Goal: Transaction & Acquisition: Subscribe to service/newsletter

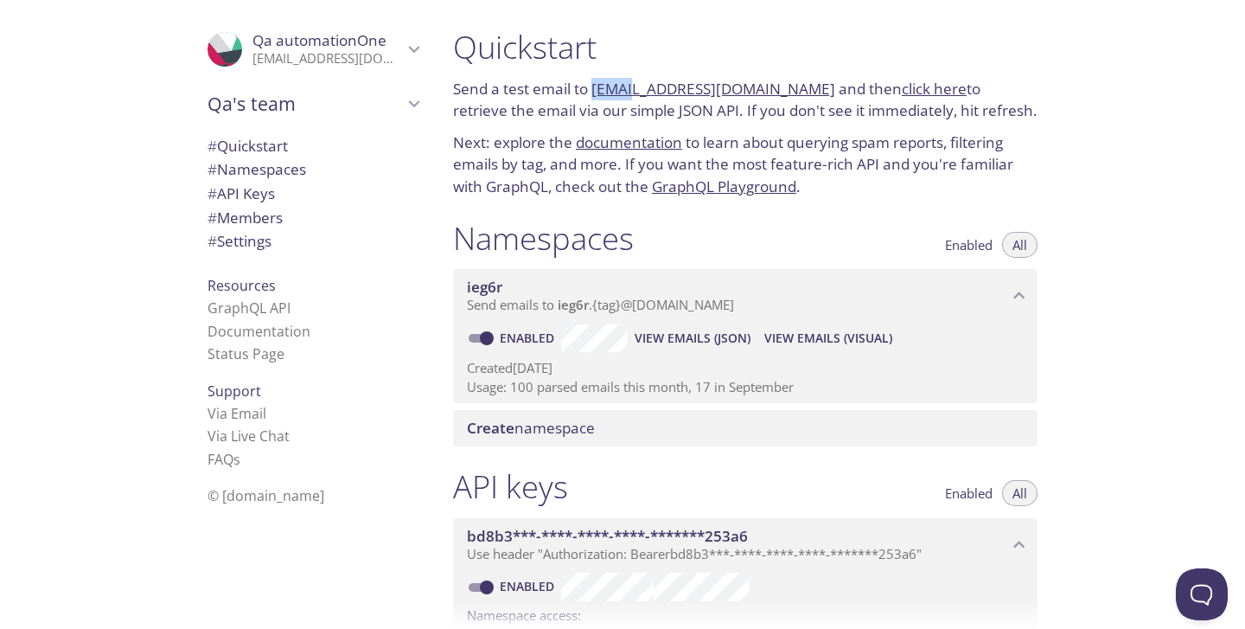
drag, startPoint x: 592, startPoint y: 84, endPoint x: 629, endPoint y: 94, distance: 38.6
click at [629, 94] on p "Send a test email to [EMAIL_ADDRESS][DOMAIN_NAME] and then click here to retrie…" at bounding box center [745, 100] width 585 height 44
copy link "ieg6r"
click at [416, 49] on icon "Qa automationOne" at bounding box center [414, 49] width 11 height 7
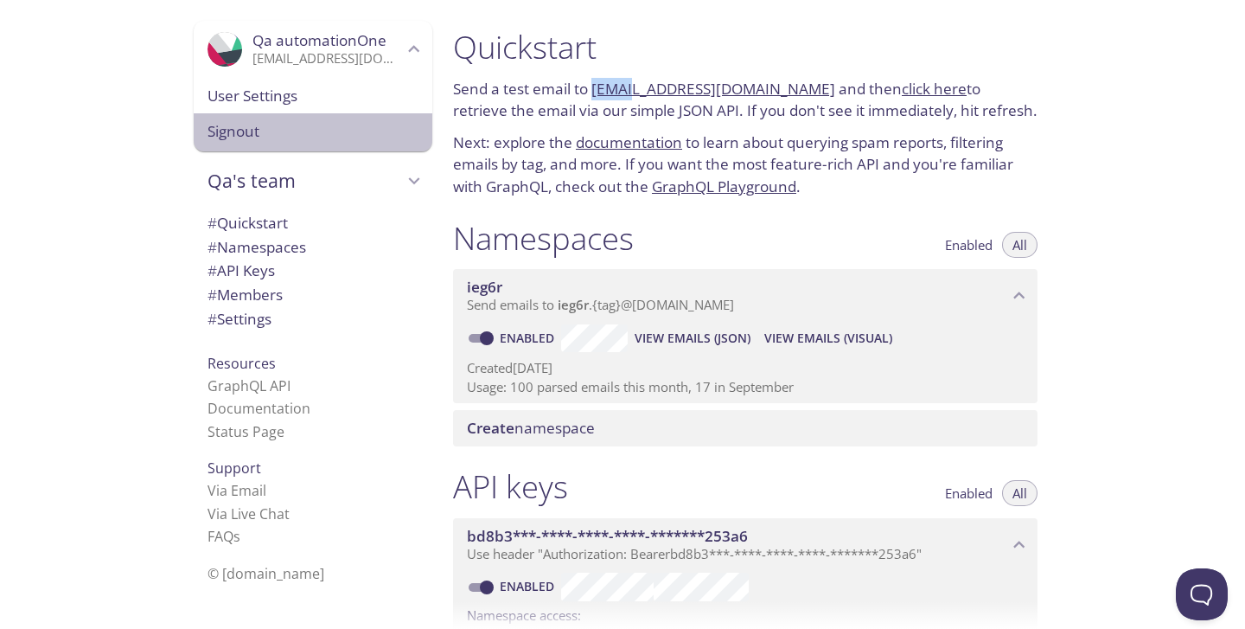
click at [358, 125] on span "Signout" at bounding box center [313, 131] width 211 height 22
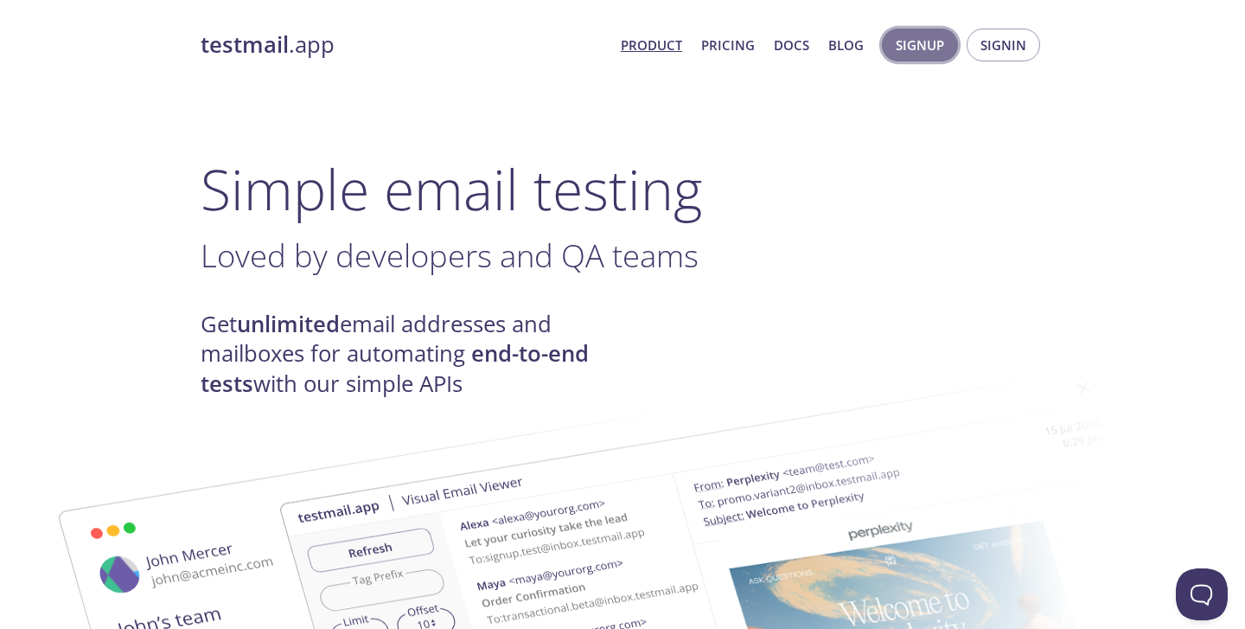
click at [938, 45] on span "Signup" at bounding box center [920, 45] width 48 height 22
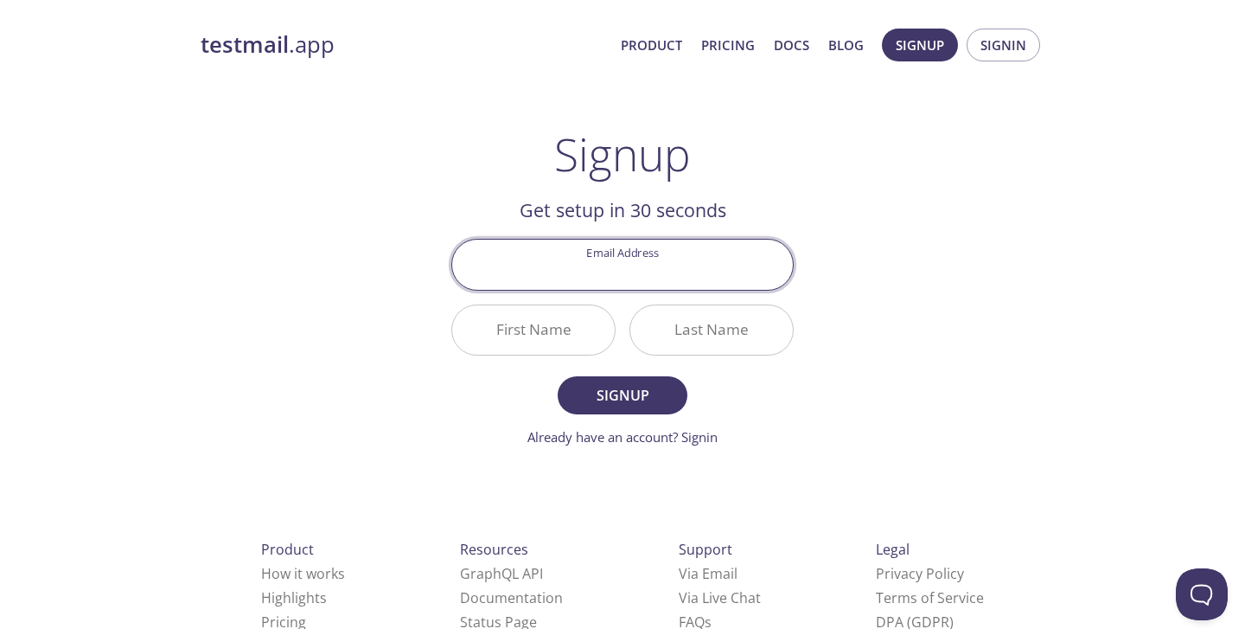
paste input "[EMAIL_ADDRESS][DOMAIN_NAME]"
click at [610, 268] on input "[EMAIL_ADDRESS][DOMAIN_NAME]" at bounding box center [622, 264] width 341 height 49
type input "[EMAIL_ADDRESS][DOMAIN_NAME]"
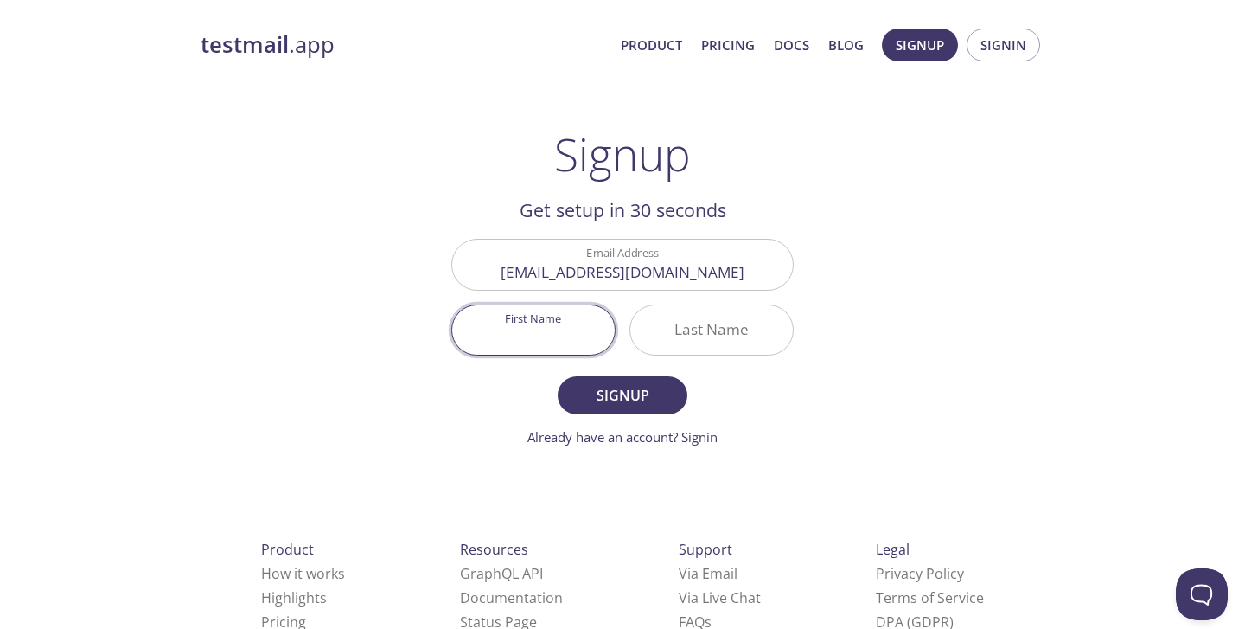
click at [585, 349] on input "First Name" at bounding box center [533, 329] width 163 height 49
type input "QA"
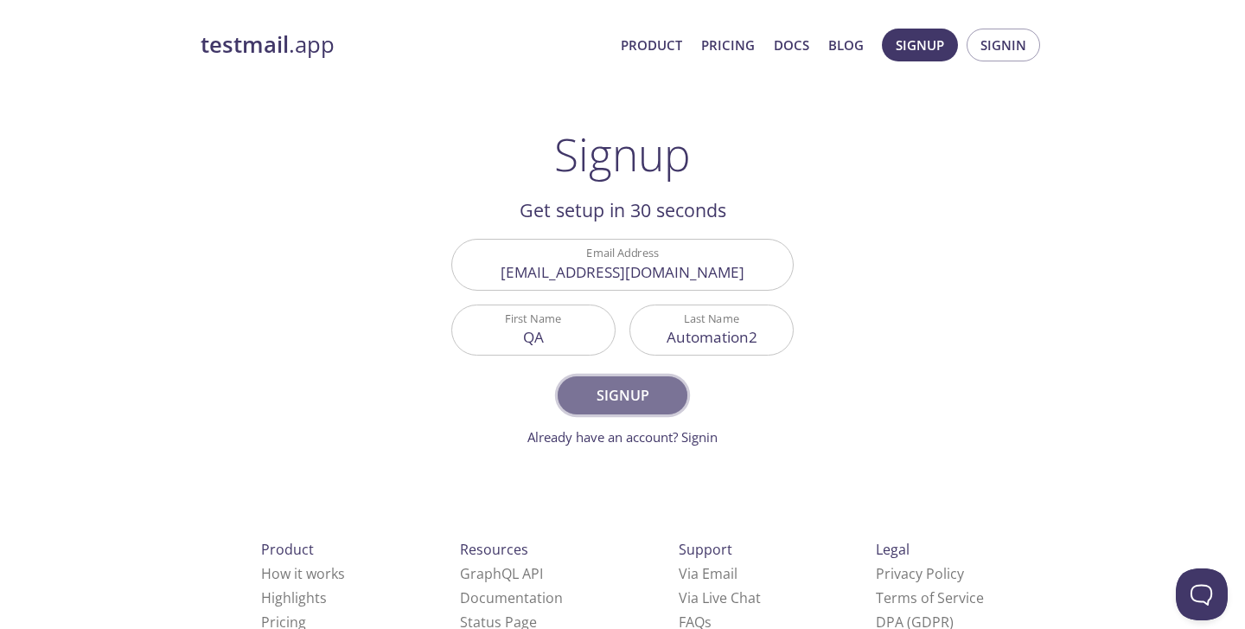
click at [591, 400] on span "Signup" at bounding box center [623, 395] width 92 height 24
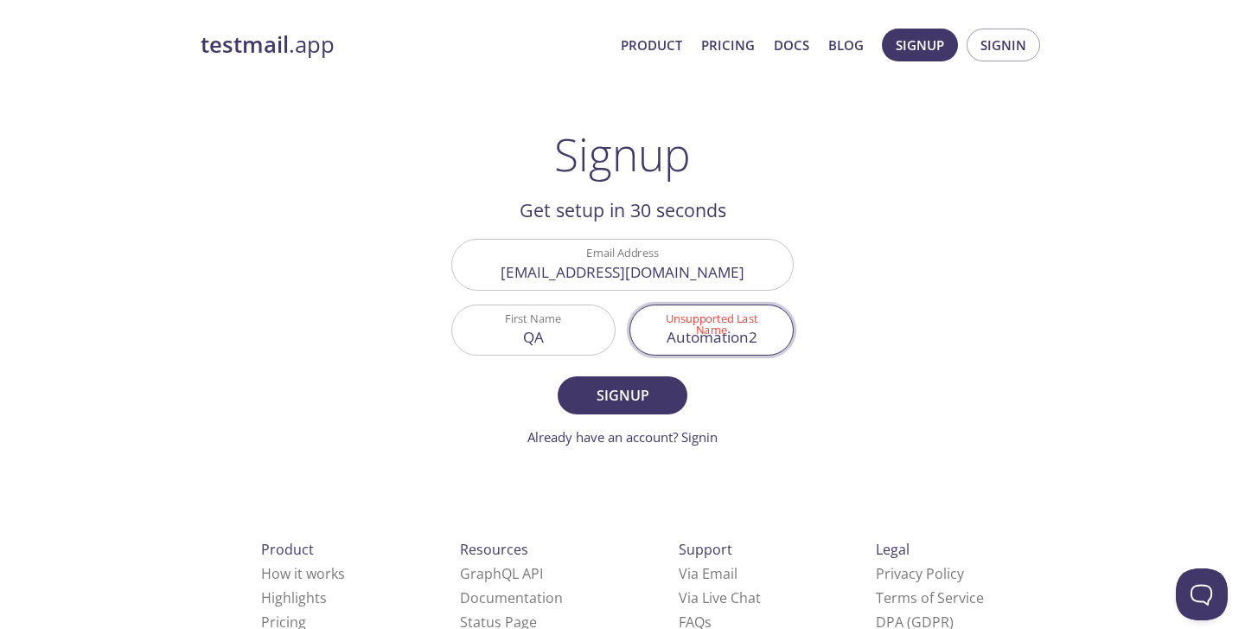
click at [751, 338] on input "Automation2" at bounding box center [712, 329] width 163 height 49
type input "AutomationTwo"
click at [637, 387] on span "Signup" at bounding box center [623, 395] width 92 height 24
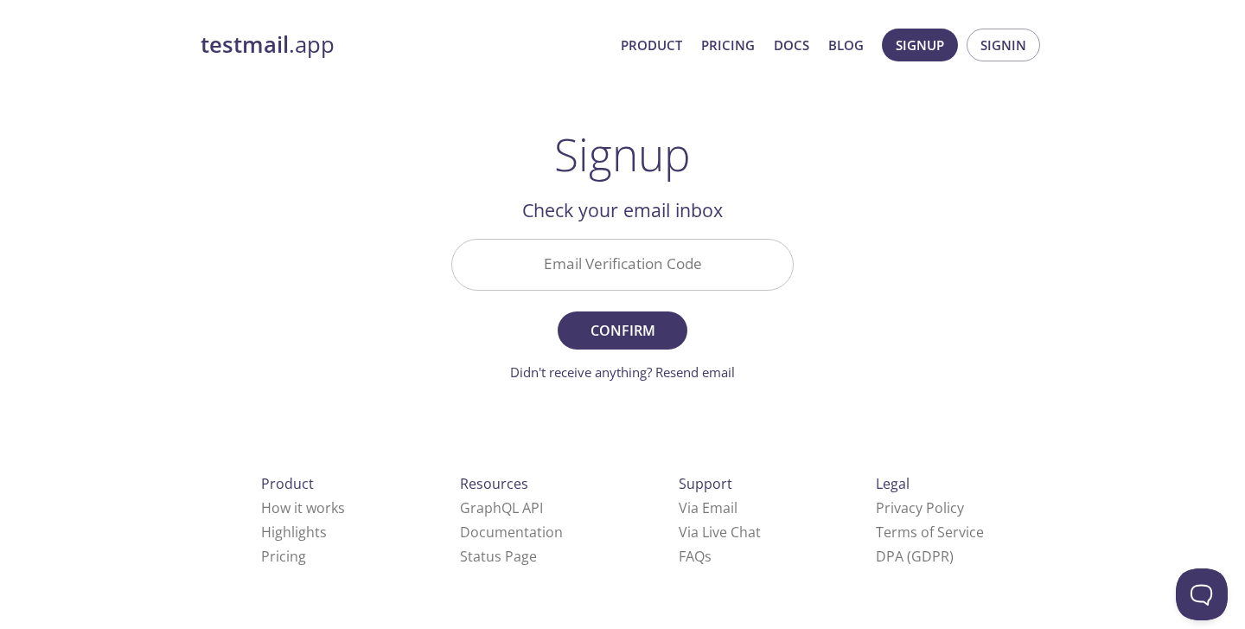
click at [526, 278] on input "Email Verification Code" at bounding box center [622, 264] width 341 height 49
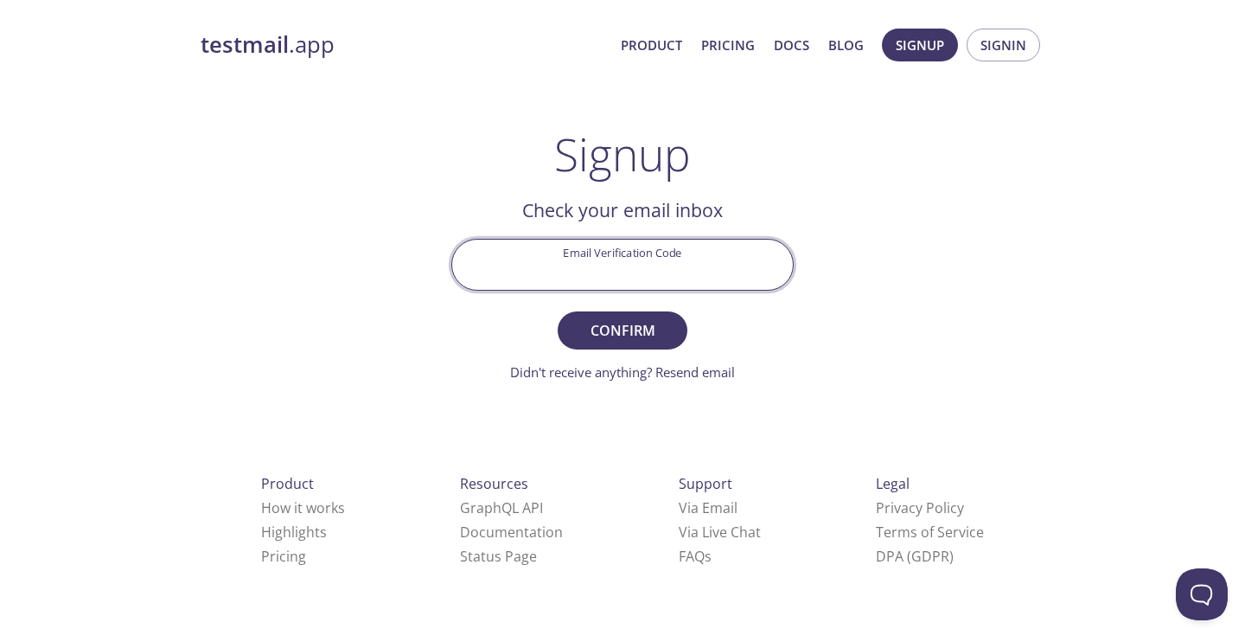
paste input "S3CSMRS"
type input "S3CSMRS"
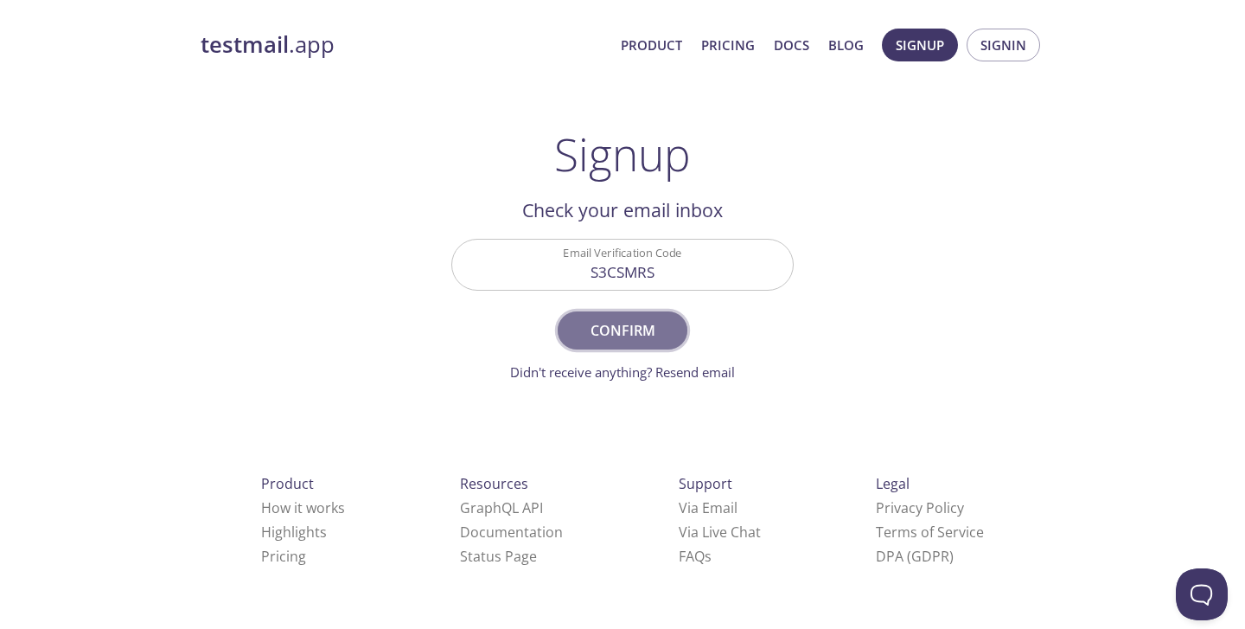
click at [622, 321] on span "Confirm" at bounding box center [623, 330] width 92 height 24
